Goal: Find specific page/section: Find specific page/section

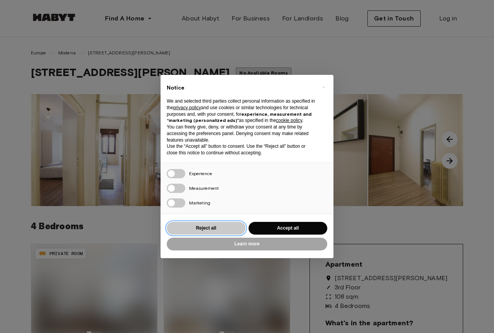
click at [216, 229] on button "Reject all" at bounding box center [206, 228] width 79 height 13
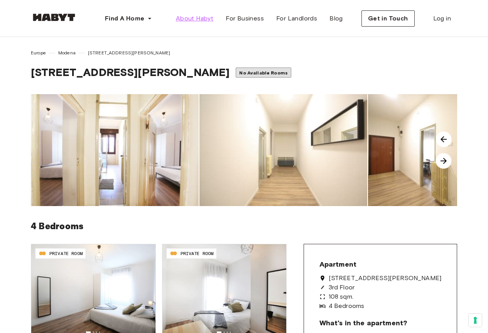
click at [188, 19] on span "About Habyt" at bounding box center [194, 18] width 37 height 9
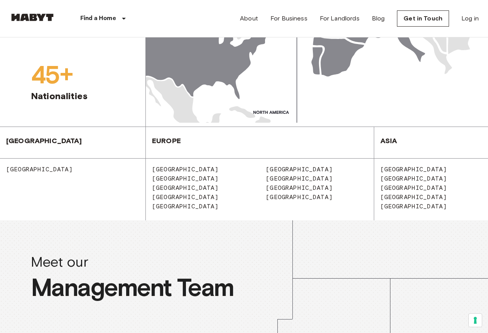
scroll to position [1003, 0]
